Goal: Transaction & Acquisition: Purchase product/service

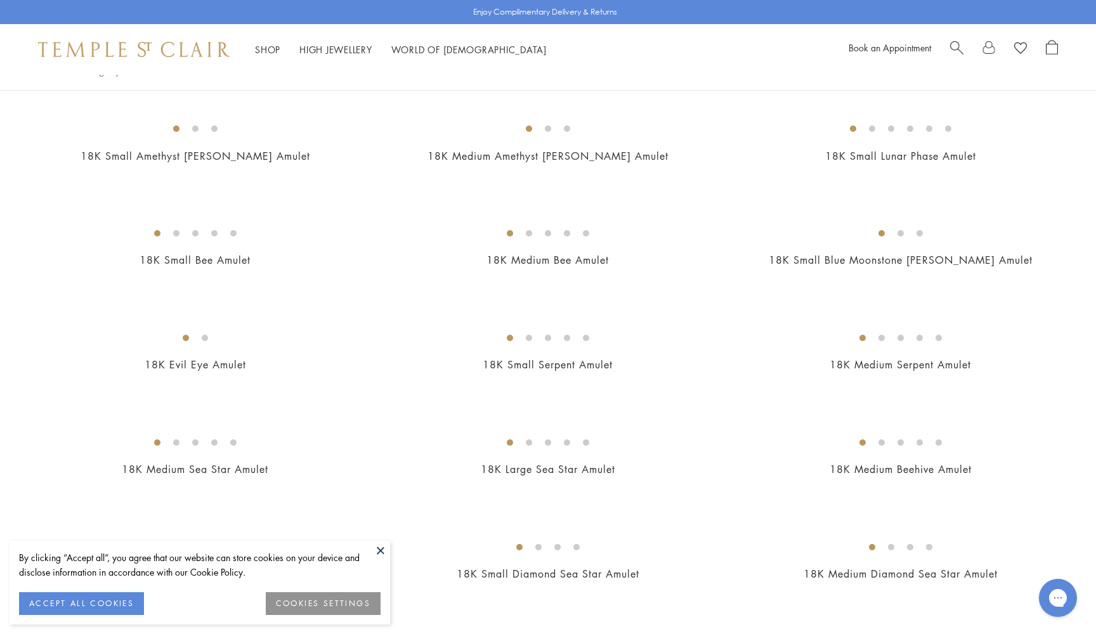
scroll to position [1802, 0]
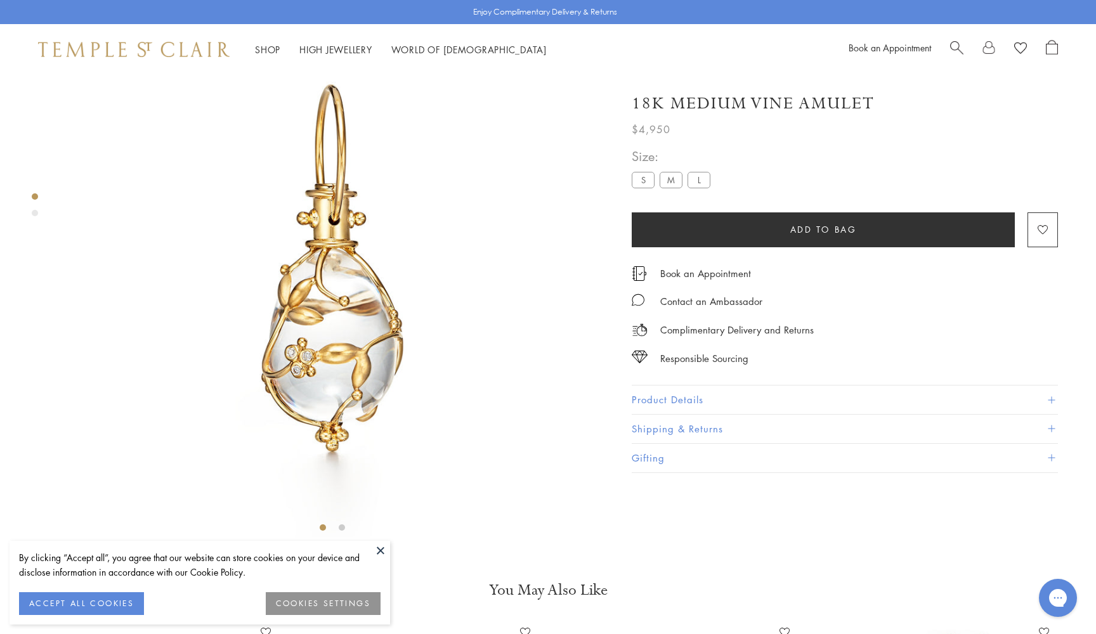
click at [646, 179] on label "S" at bounding box center [643, 180] width 23 height 16
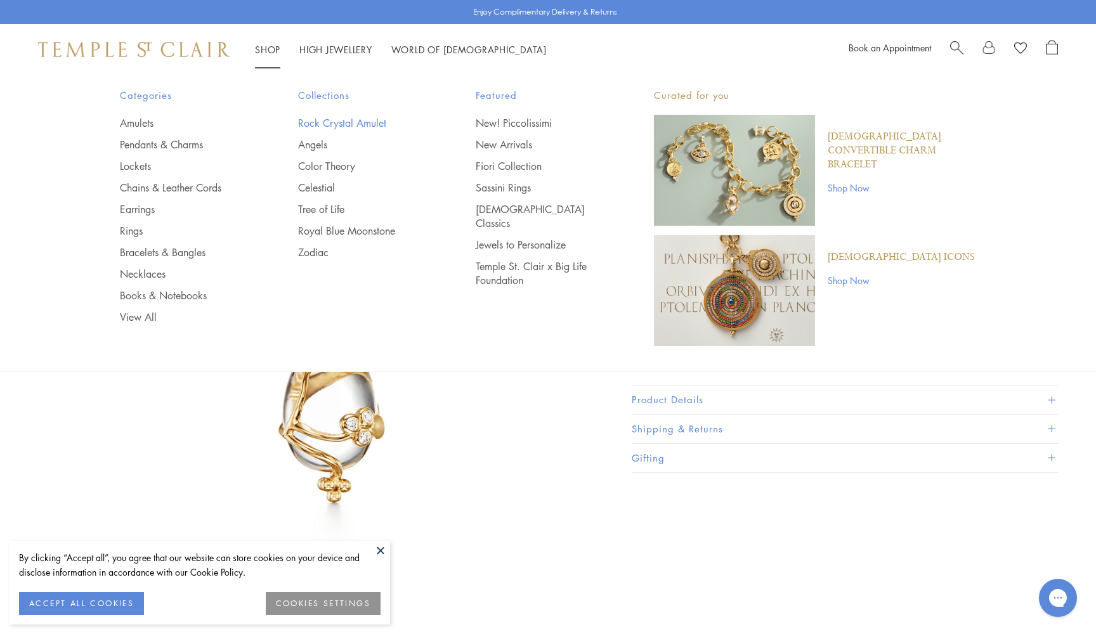
click at [301, 122] on link "Rock Crystal Amulet" at bounding box center [361, 123] width 127 height 14
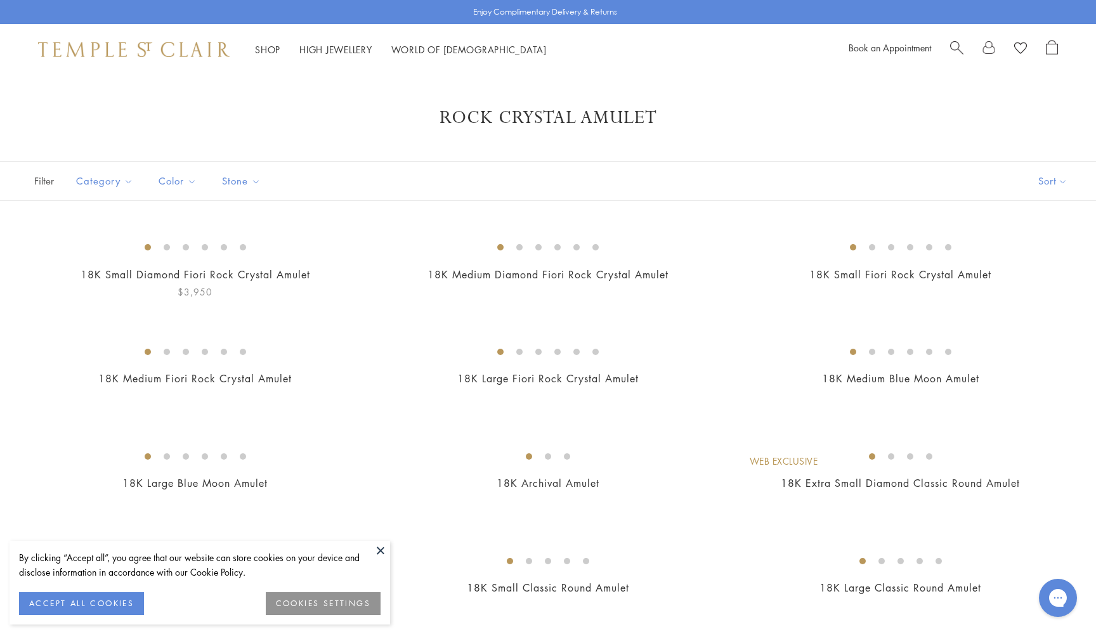
scroll to position [16, 0]
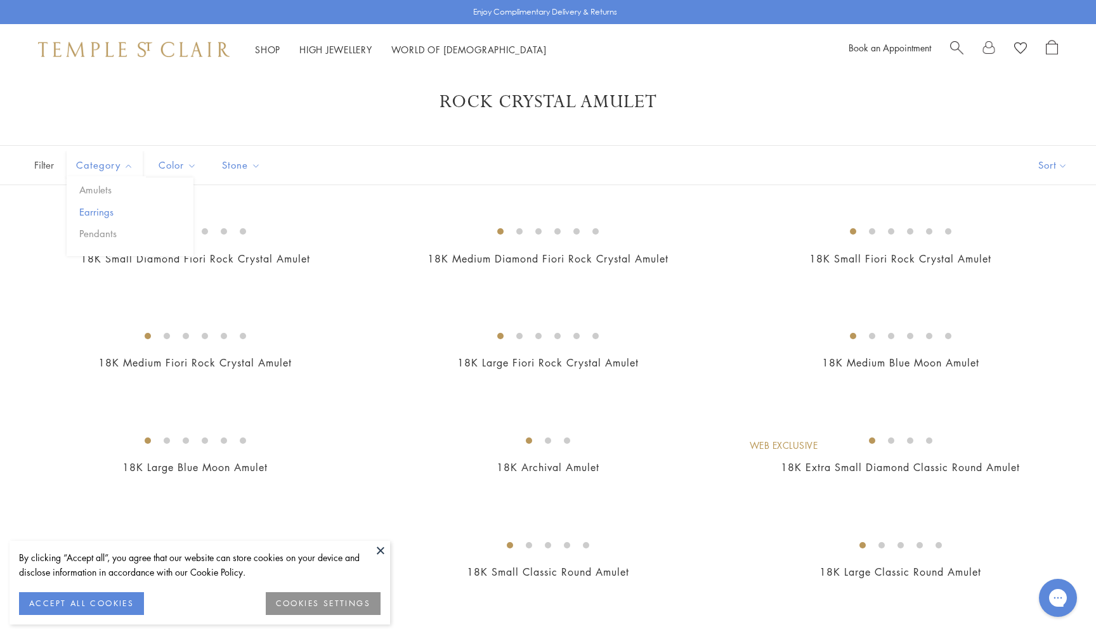
click at [108, 207] on button "Earrings" at bounding box center [134, 212] width 117 height 15
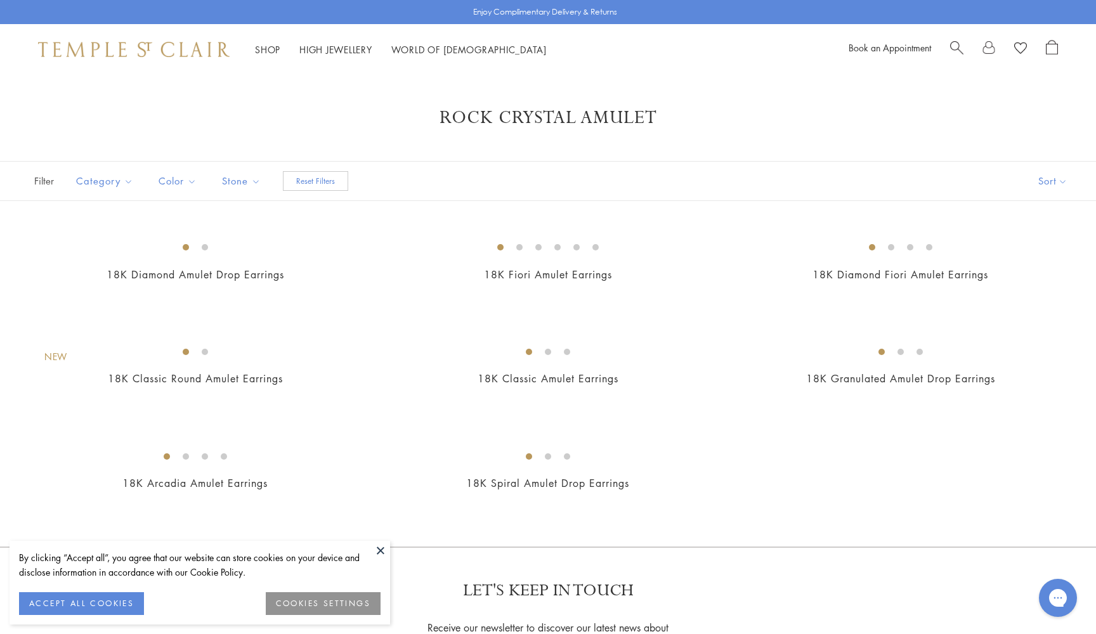
scroll to position [16, 0]
